Goal: Information Seeking & Learning: Learn about a topic

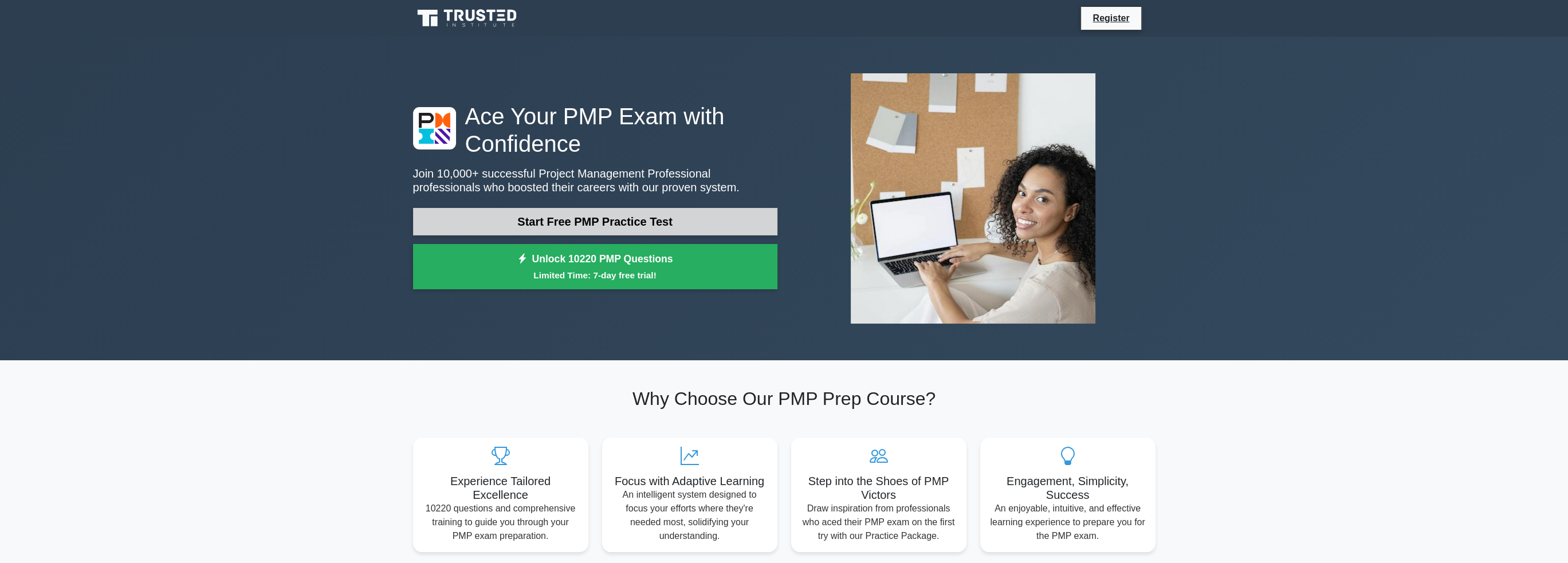
click at [503, 222] on link "Start Free PMP Practice Test" at bounding box center [595, 222] width 365 height 27
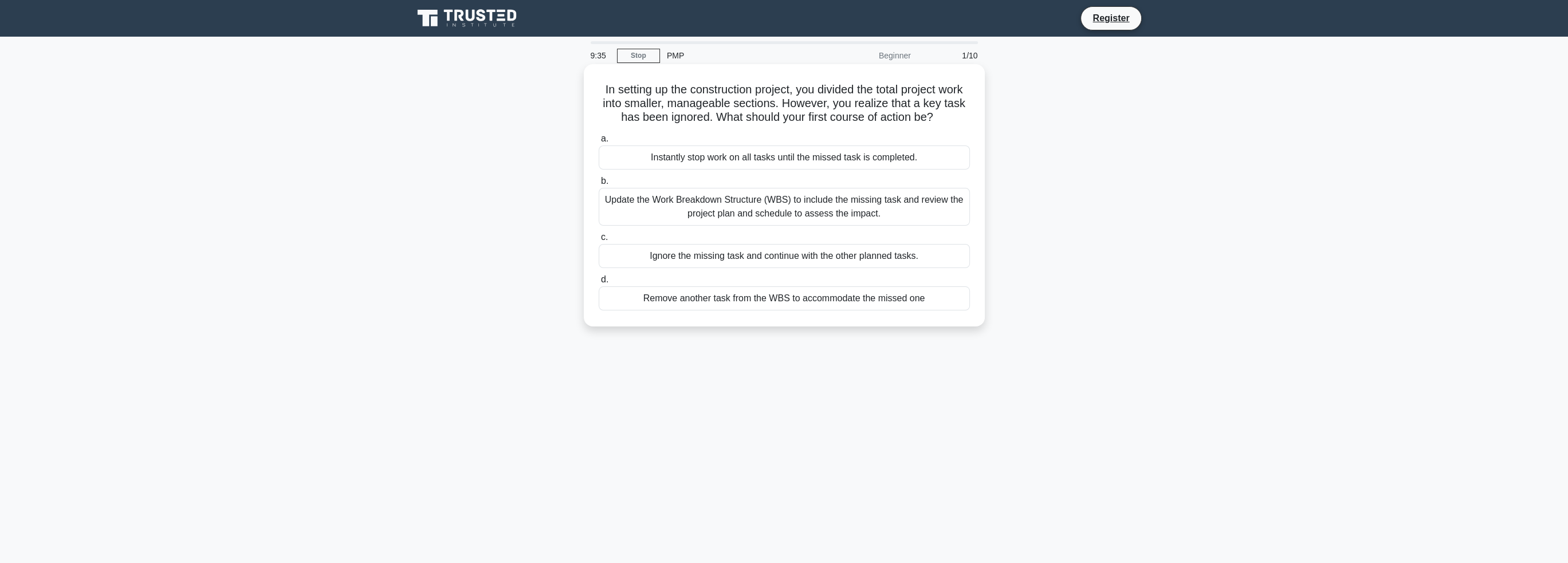
click at [783, 215] on div "Update the Work Breakdown Structure (WBS) to include the missing task and revie…" at bounding box center [785, 207] width 371 height 38
click at [599, 185] on input "b. Update the Work Breakdown Structure (WBS) to include the missing task and re…" at bounding box center [599, 181] width 0 height 7
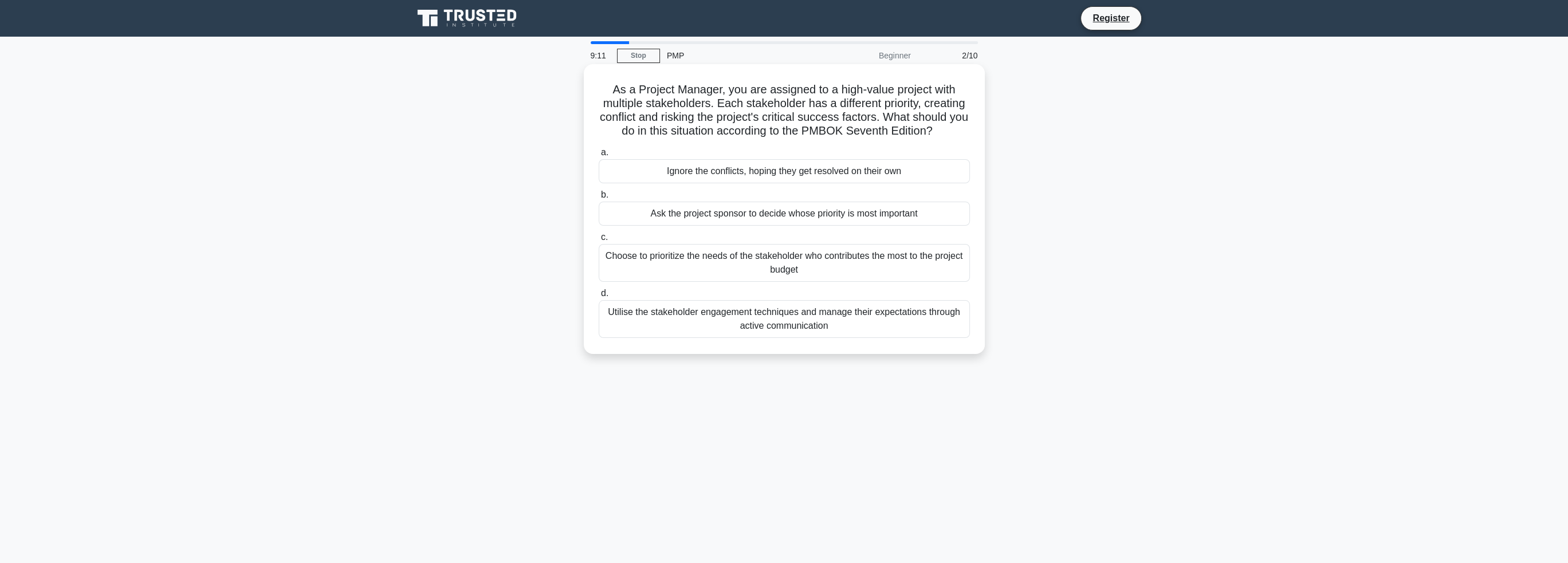
click at [780, 320] on div "Utilise the stakeholder engagement techniques and manage their expectations thr…" at bounding box center [785, 319] width 371 height 38
click at [599, 297] on input "d. Utilise the stakeholder engagement techniques and manage their expectations …" at bounding box center [599, 293] width 0 height 7
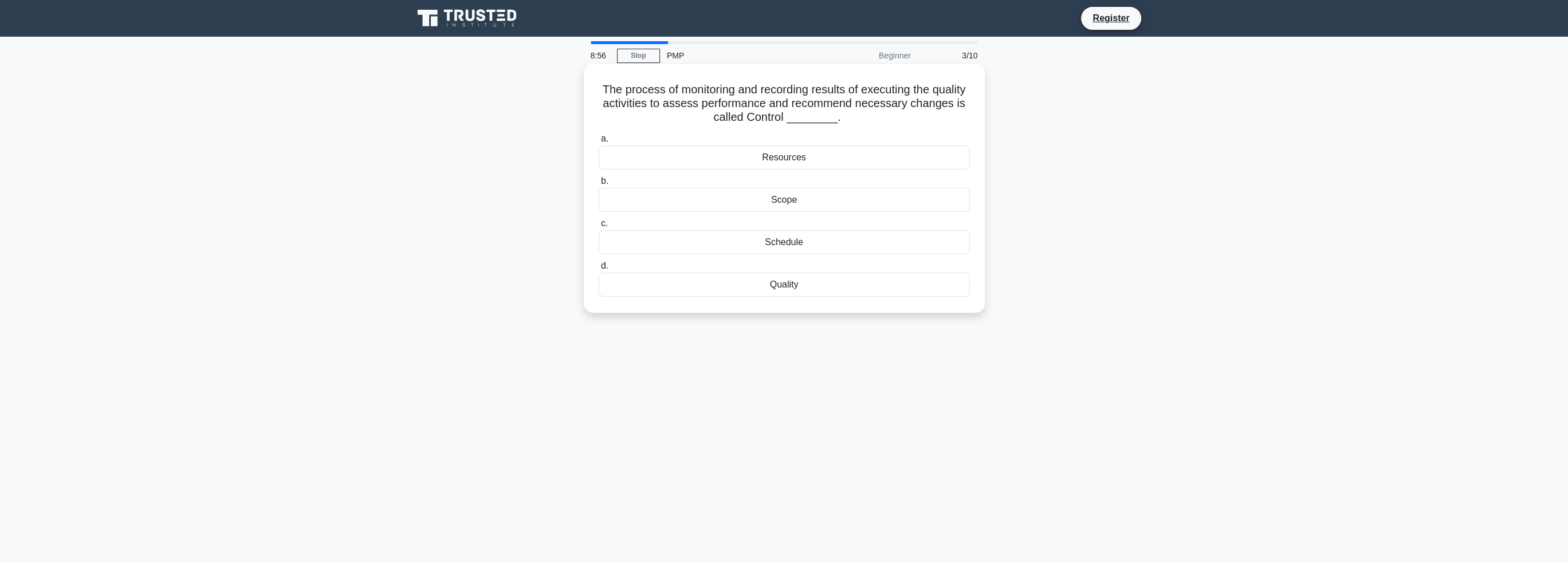
click at [788, 287] on div "Quality" at bounding box center [785, 285] width 371 height 24
click at [599, 270] on input "d. Quality" at bounding box center [599, 266] width 0 height 7
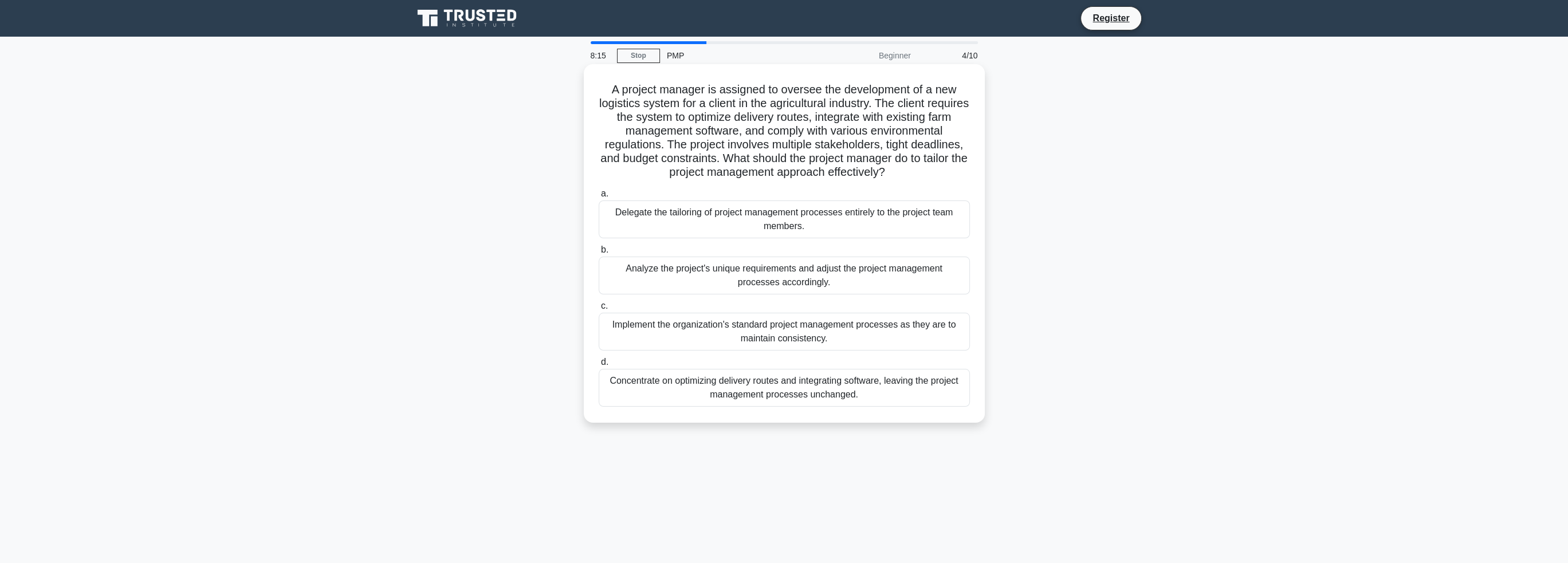
click at [802, 278] on div "Analyze the project's unique requirements and adjust the project management pro…" at bounding box center [785, 276] width 371 height 38
click at [599, 254] on input "b. Analyze the project's unique requirements and adjust the project management …" at bounding box center [599, 250] width 0 height 7
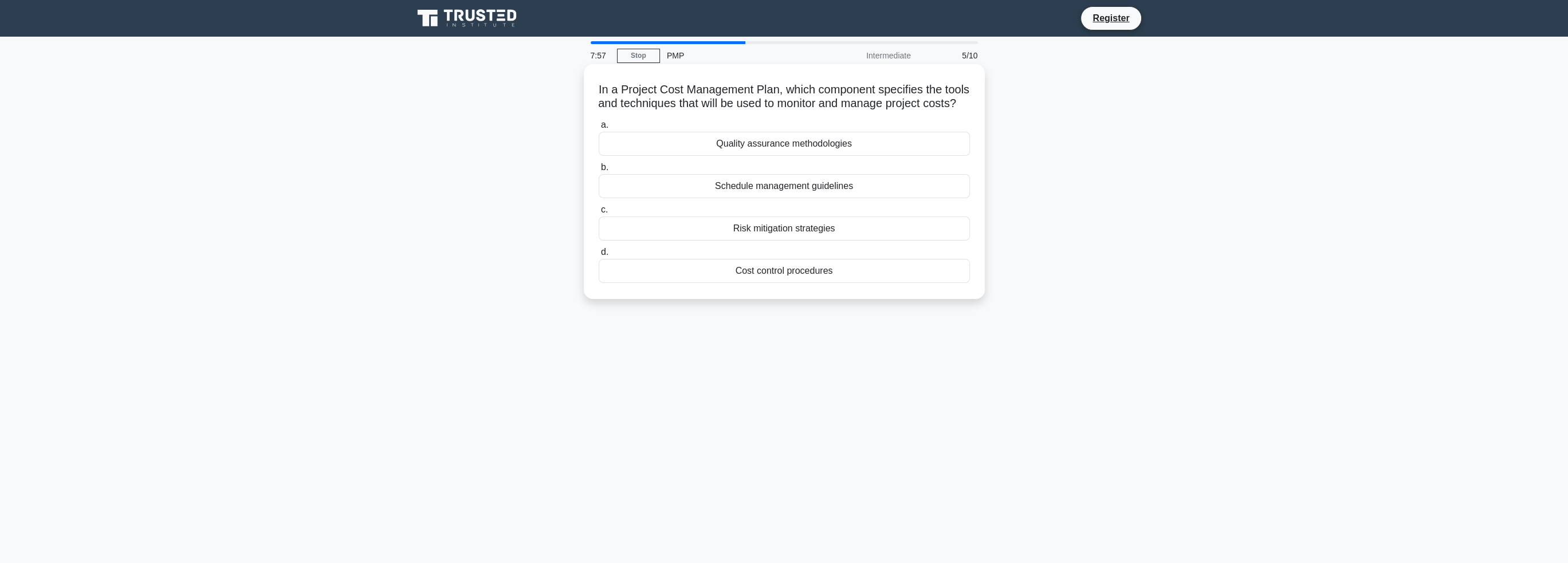
click at [782, 283] on div "Cost control procedures" at bounding box center [785, 271] width 371 height 24
click at [599, 256] on input "d. Cost control procedures" at bounding box center [599, 252] width 0 height 7
click at [792, 271] on div "team management" at bounding box center [785, 271] width 371 height 24
click at [599, 256] on input "d. team management" at bounding box center [599, 252] width 0 height 7
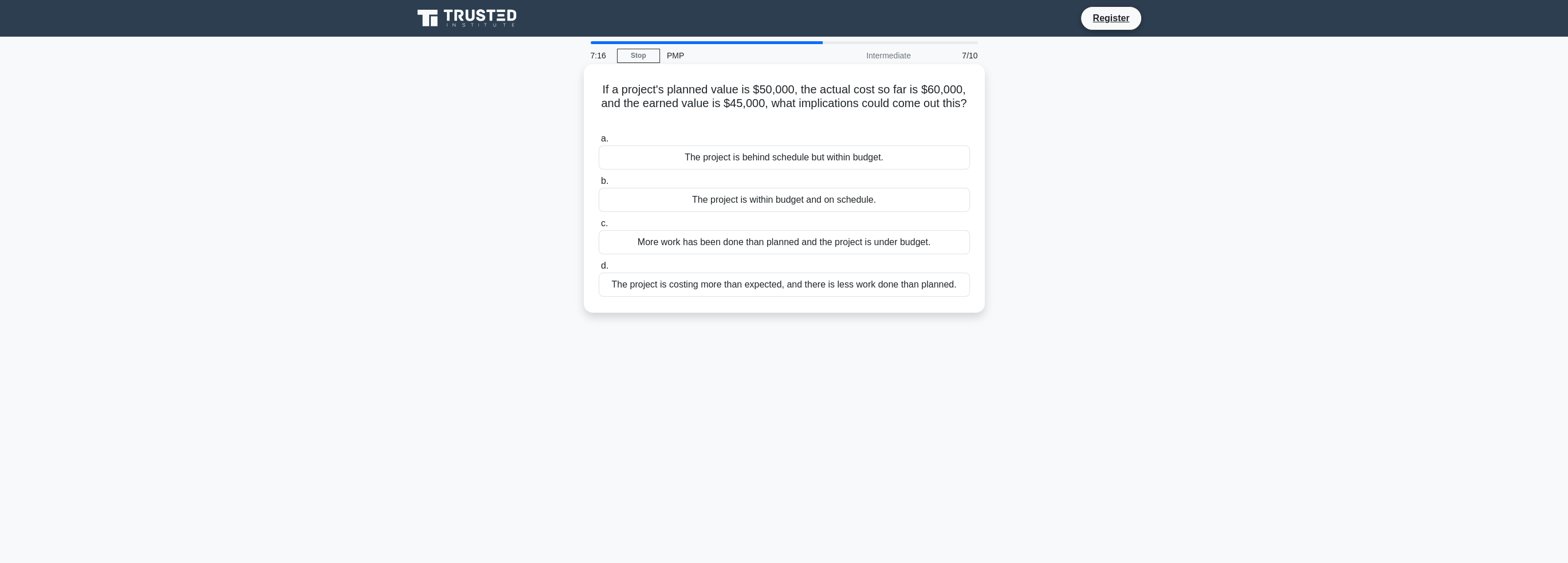
click at [753, 289] on div "The project is costing more than expected, and there is less work done than pla…" at bounding box center [785, 285] width 371 height 24
click at [599, 270] on input "d. The project is costing more than expected, and there is less work done than …" at bounding box center [599, 266] width 0 height 7
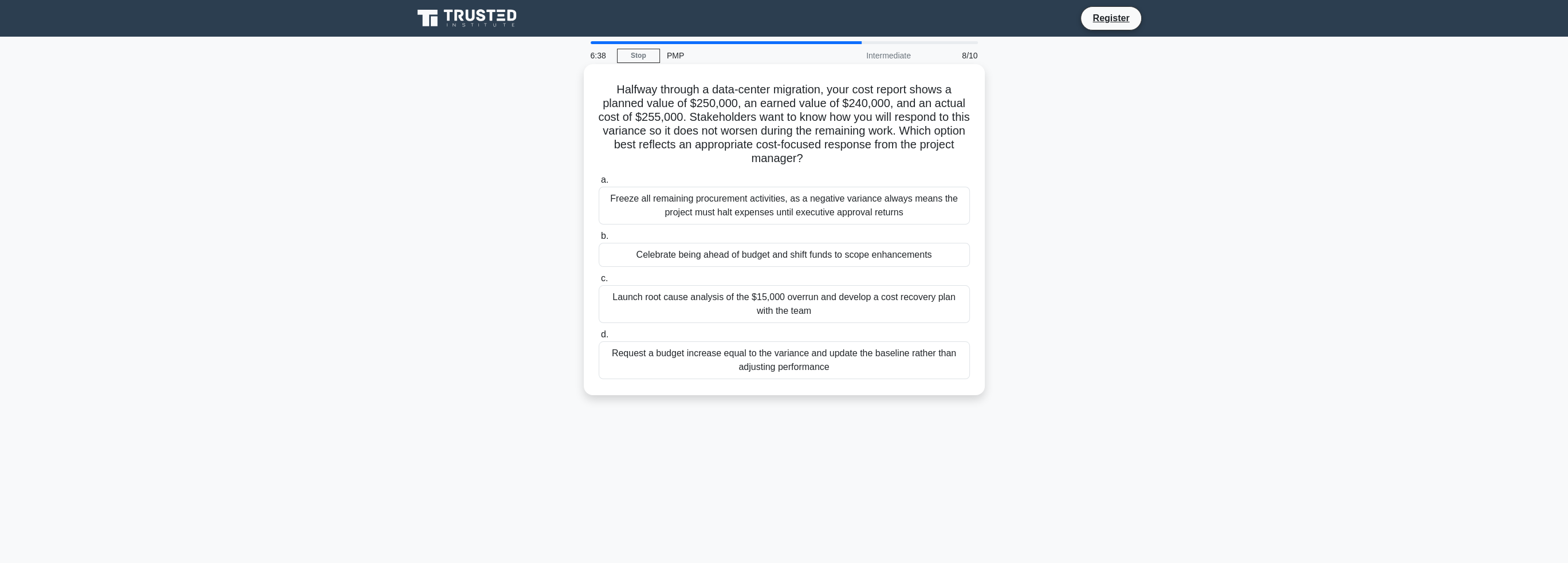
click at [793, 312] on div "Launch root cause analysis of the $15,000 overrun and develop a cost recovery p…" at bounding box center [785, 304] width 371 height 38
click at [599, 282] on input "c. Launch root cause analysis of the $15,000 overrun and develop a cost recover…" at bounding box center [599, 279] width 0 height 7
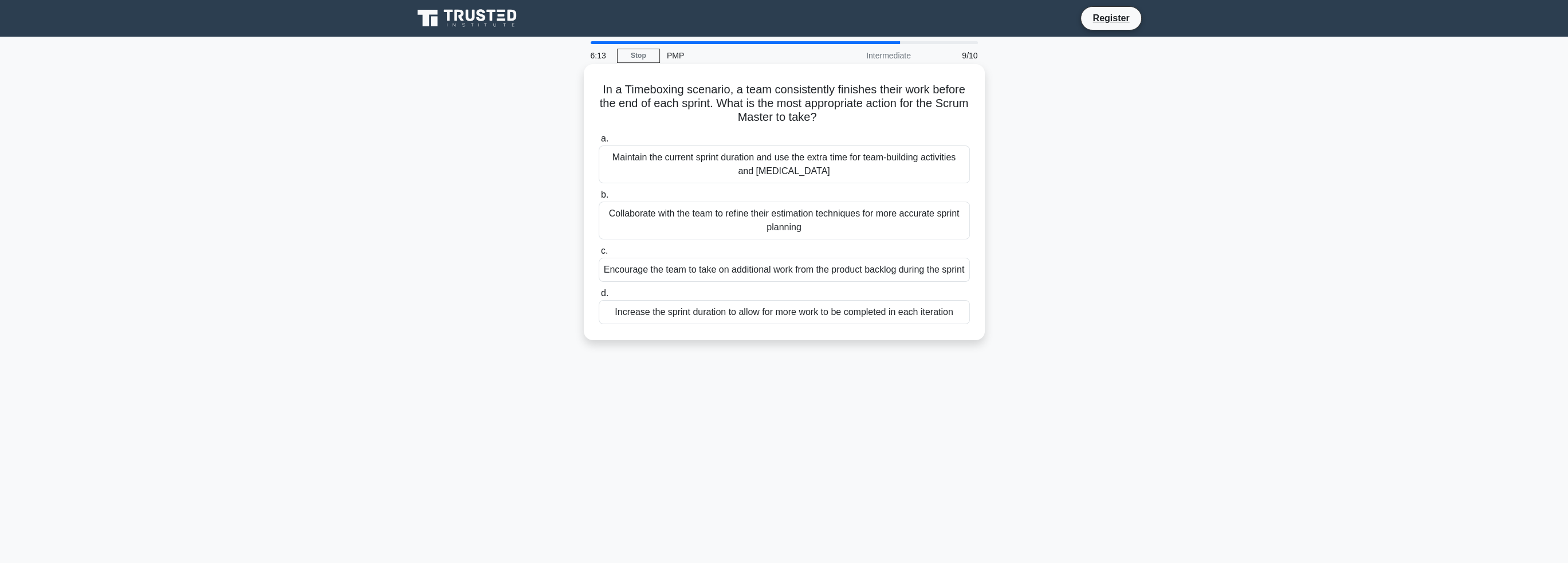
click at [784, 229] on div "Collaborate with the team to refine their estimation techniques for more accura…" at bounding box center [785, 220] width 371 height 38
click at [599, 199] on input "b. Collaborate with the team to refine their estimation techniques for more acc…" at bounding box center [599, 195] width 0 height 7
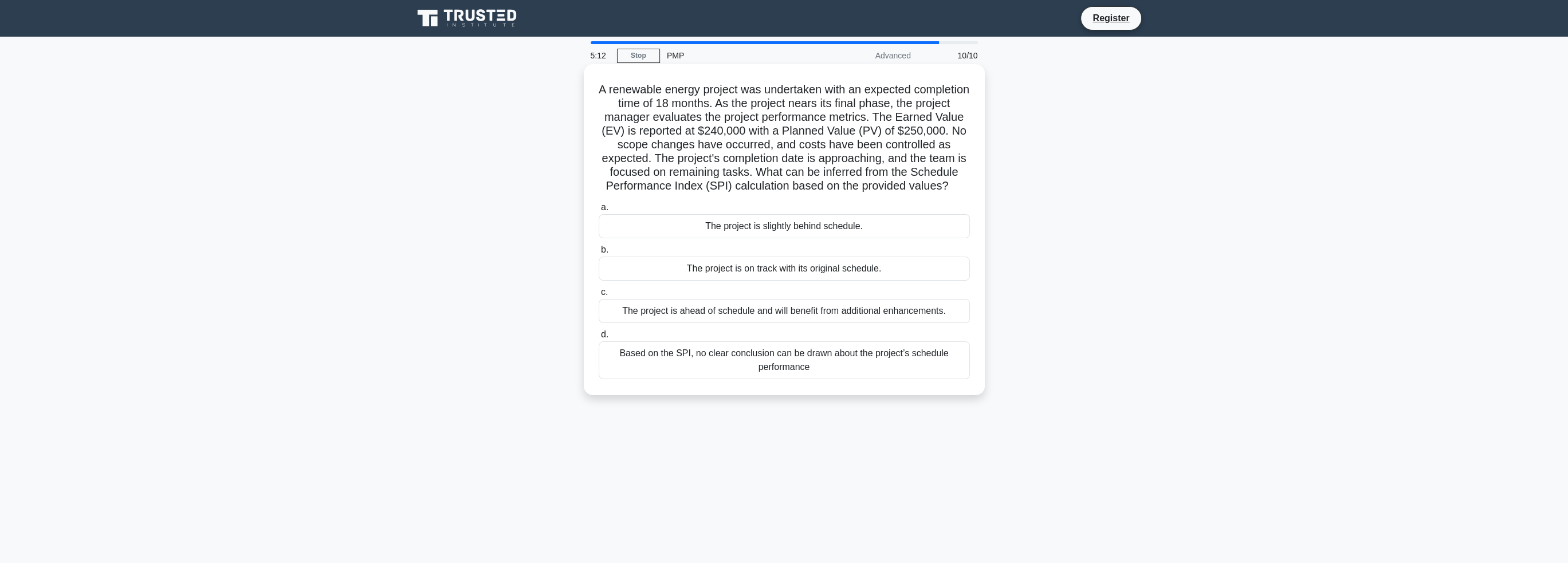
click at [800, 373] on div "Based on the SPI, no clear conclusion can be drawn about the project’s schedule…" at bounding box center [785, 360] width 371 height 38
click at [599, 338] on input "d. Based on the SPI, no clear conclusion can be drawn about the project’s sched…" at bounding box center [599, 335] width 0 height 7
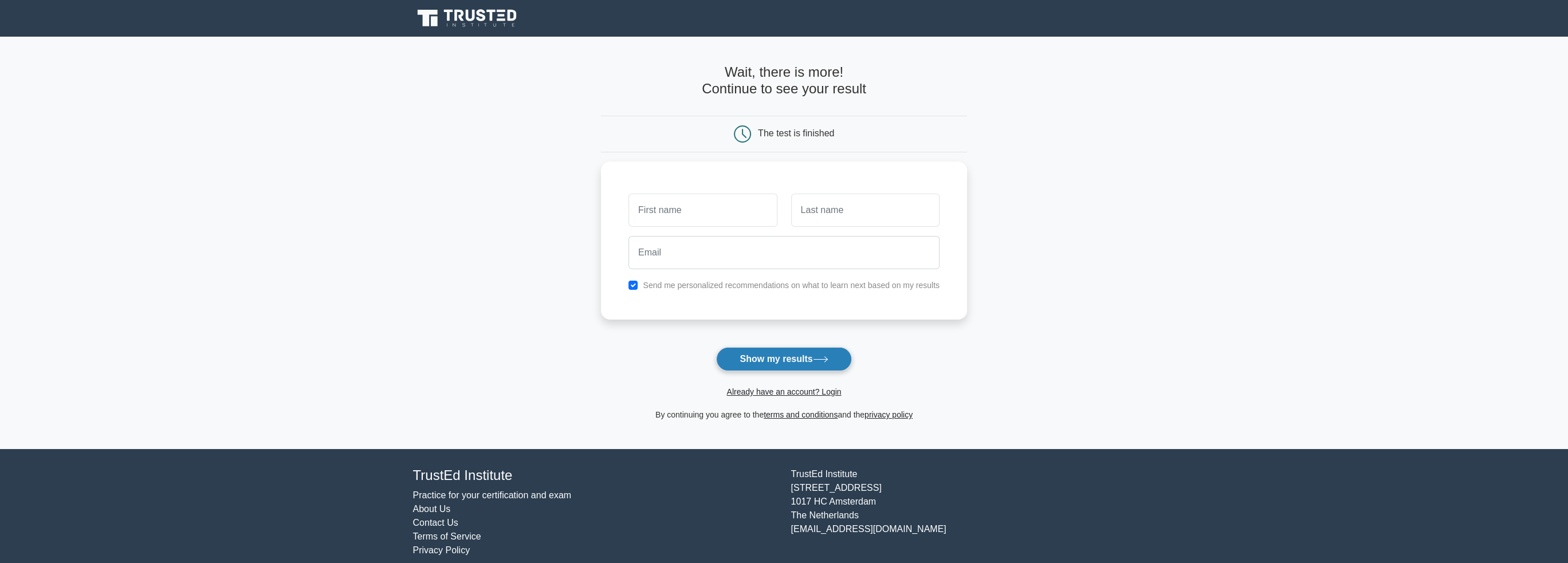
click at [767, 362] on button "Show my results" at bounding box center [783, 359] width 135 height 24
